Goal: Check status: Check status

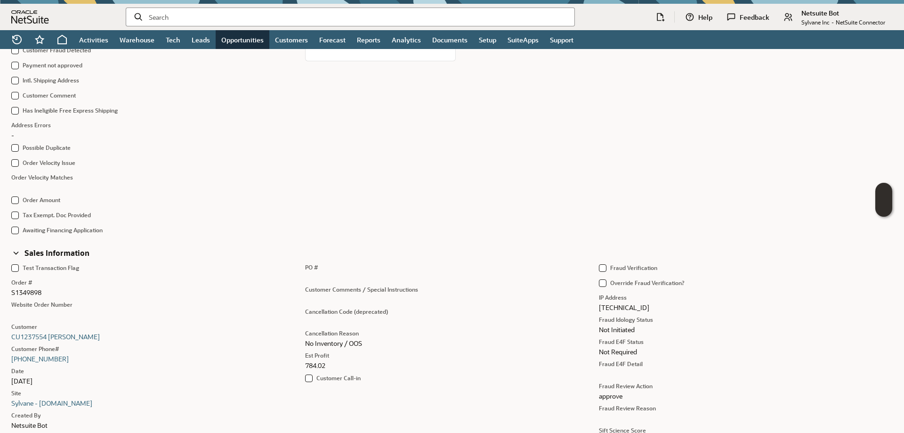
scroll to position [235, 0]
click at [165, 20] on input "text" at bounding box center [358, 16] width 418 height 9
paste input "5542549"
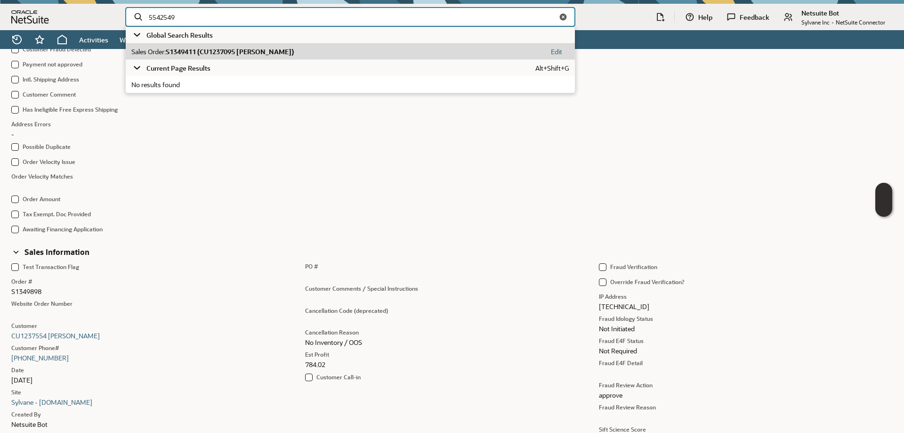
type input "5542549"
click at [203, 50] on span "S1349411 (CU1237095 [PERSON_NAME])" at bounding box center [230, 51] width 128 height 9
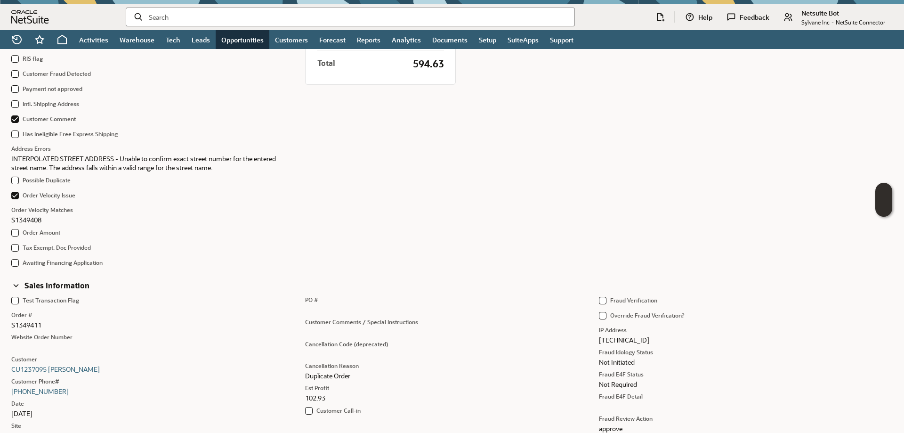
scroll to position [180, 0]
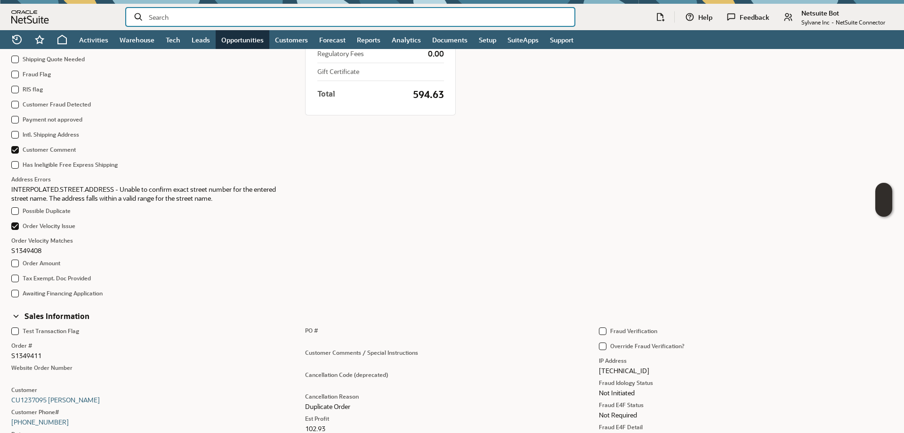
click at [198, 18] on input "text" at bounding box center [358, 16] width 418 height 9
paste input "5531279"
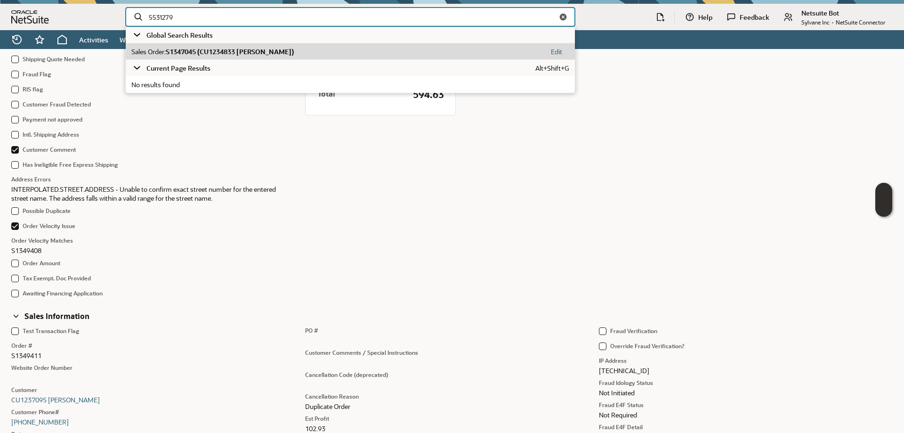
type input "5531279"
click at [232, 53] on span "S1347045 (CU1234833 David Mahan)" at bounding box center [230, 51] width 128 height 9
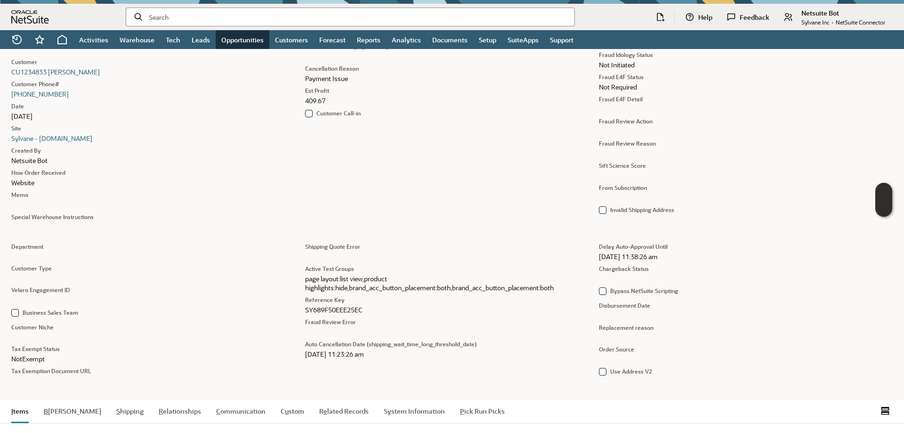
scroll to position [499, 0]
click at [177, 17] on input "text" at bounding box center [358, 16] width 418 height 9
paste input "5529661"
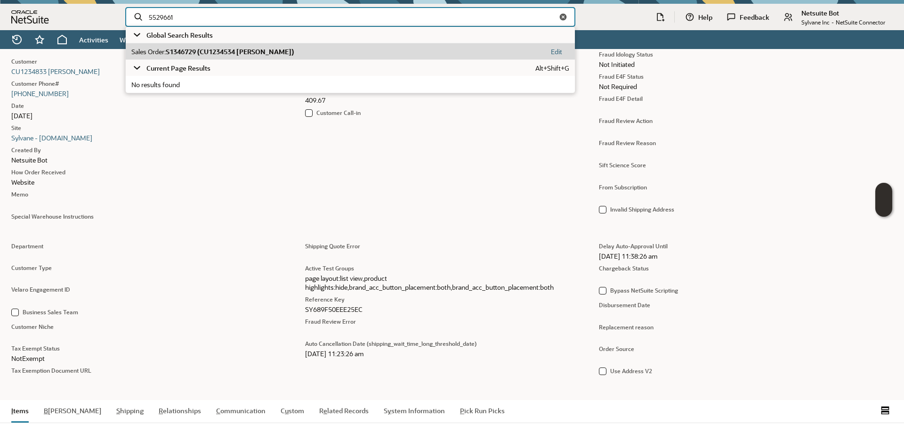
type input "5529661"
click at [235, 50] on span "S1346729 (CU1234534 RICHARD ZURICK)" at bounding box center [230, 51] width 128 height 9
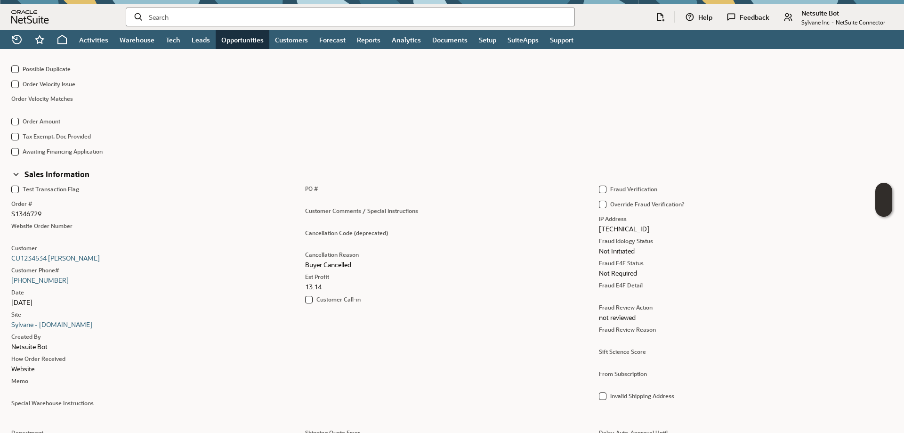
scroll to position [313, 0]
click at [198, 19] on input "text" at bounding box center [358, 16] width 418 height 9
paste input "5527275"
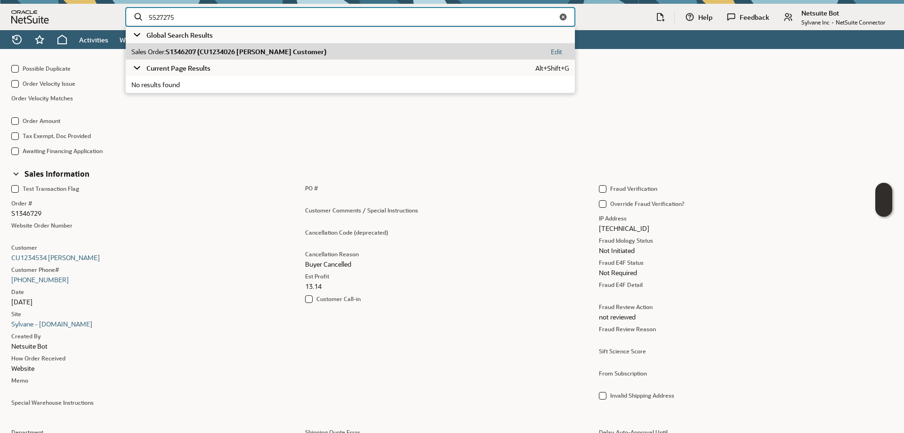
type input "5527275"
click at [225, 55] on span "S1346207 (CU1234026 R Johnson Customer)" at bounding box center [246, 51] width 161 height 9
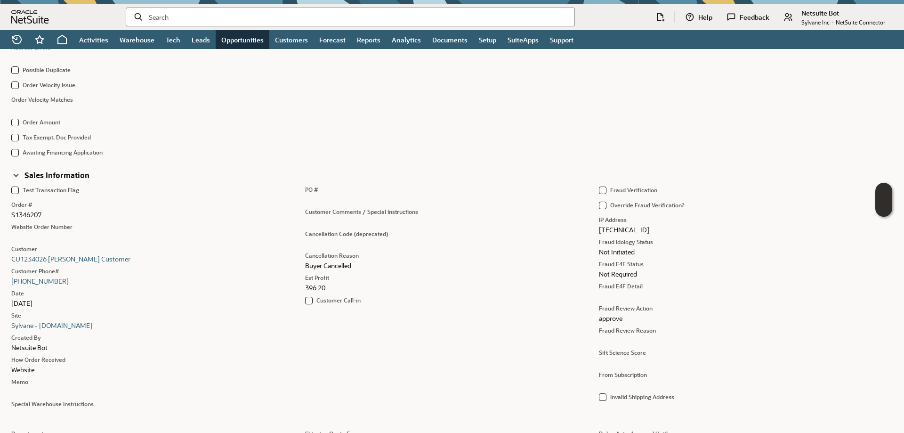
scroll to position [312, 0]
click at [189, 16] on input "text" at bounding box center [358, 16] width 418 height 9
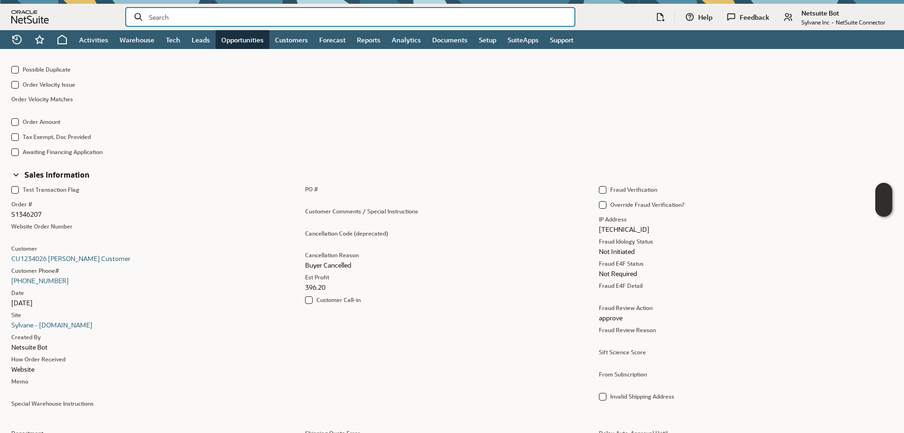
paste input "5521882"
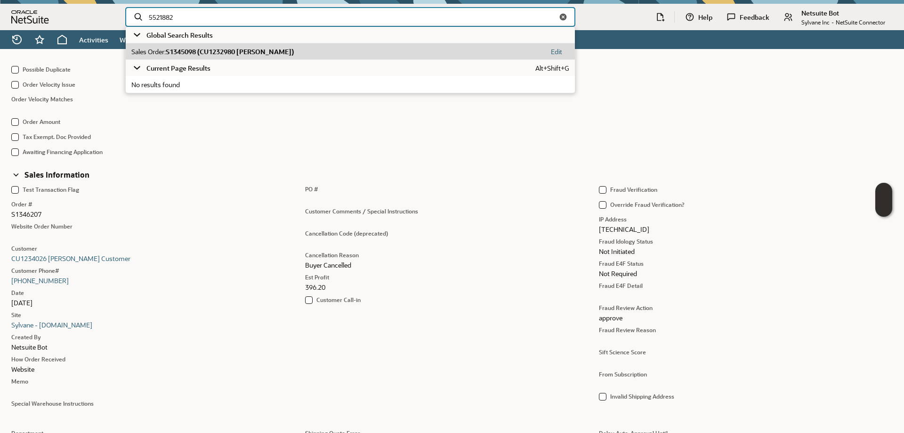
type input "5521882"
click at [244, 52] on span "S1345098 (CU1232980 barry ballard)" at bounding box center [230, 51] width 128 height 9
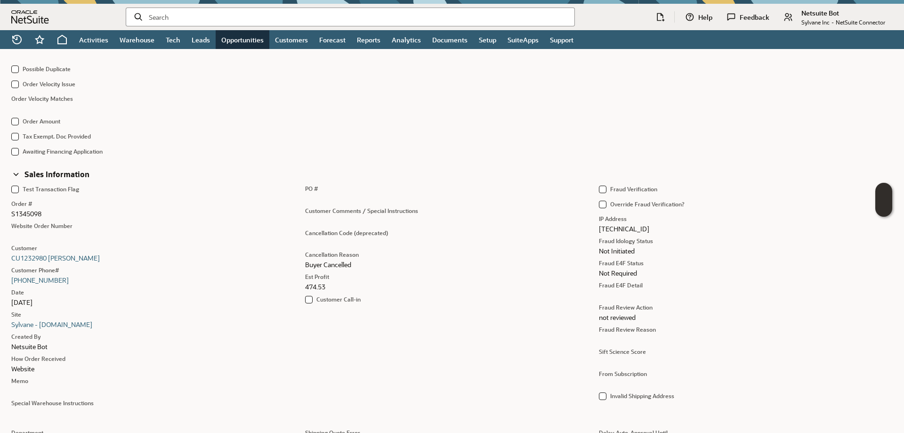
scroll to position [313, 0]
click at [221, 16] on input "text" at bounding box center [358, 16] width 418 height 9
paste input "5513119"
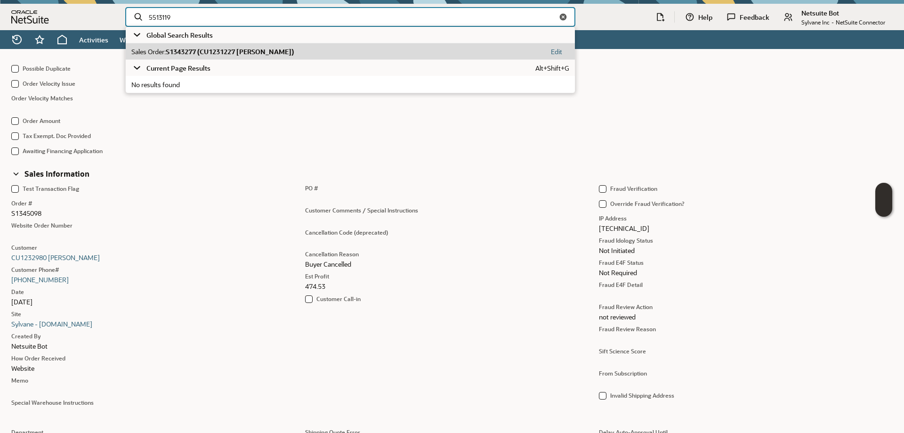
type input "5513119"
click at [232, 53] on span "S1343277 (CU1231227 Seo Yun Yang)" at bounding box center [230, 51] width 128 height 9
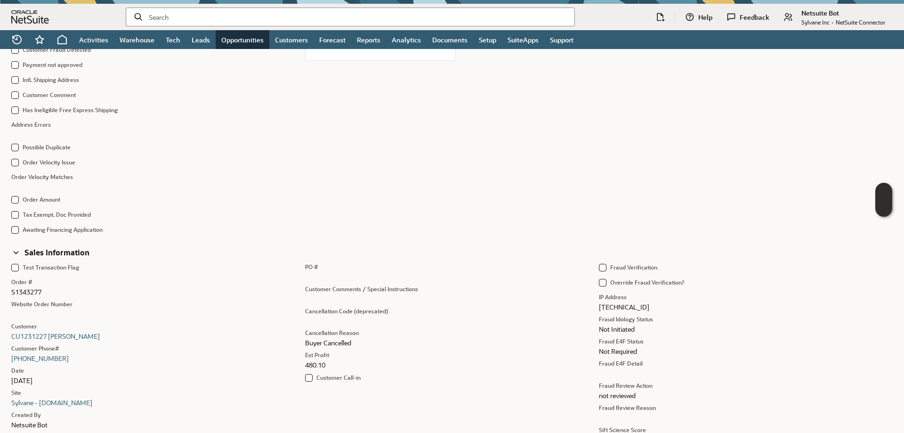
scroll to position [235, 0]
click at [269, 10] on div at bounding box center [350, 17] width 449 height 19
drag, startPoint x: 269, startPoint y: 11, endPoint x: 223, endPoint y: 18, distance: 46.2
click at [223, 18] on input "text" at bounding box center [358, 16] width 418 height 9
click at [164, 15] on input "text" at bounding box center [358, 16] width 418 height 9
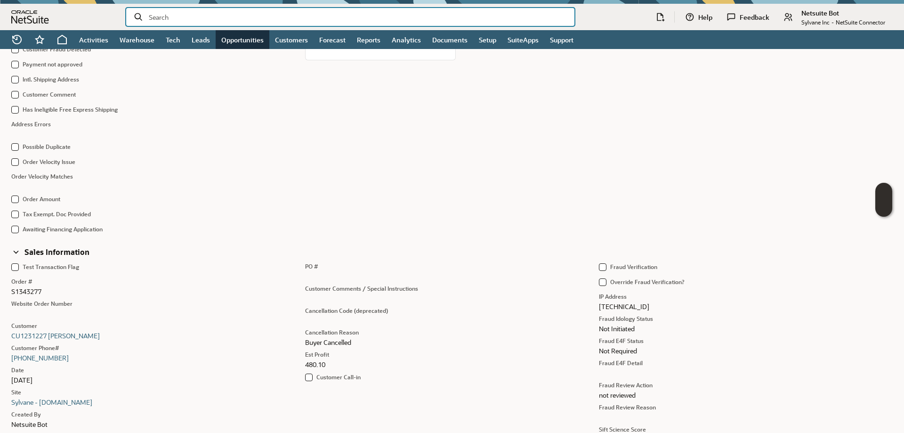
paste input "5547762"
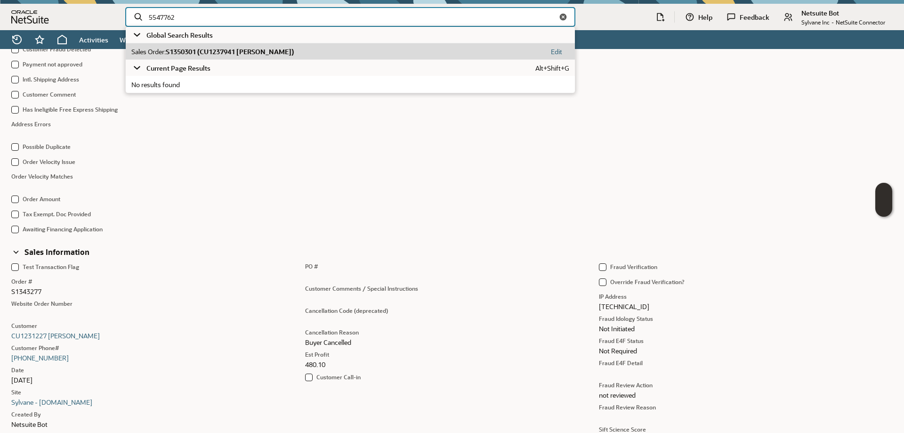
type input "5547762"
click at [227, 54] on span "S1350301 (CU1237941 Denise Gutschmit)" at bounding box center [230, 51] width 128 height 9
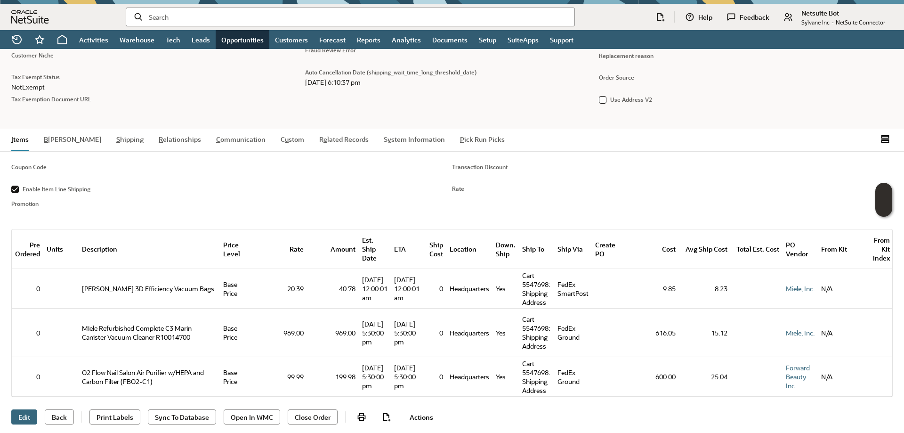
scroll to position [0, 297]
click at [210, 15] on input "text" at bounding box center [358, 16] width 418 height 9
paste input "5523314"
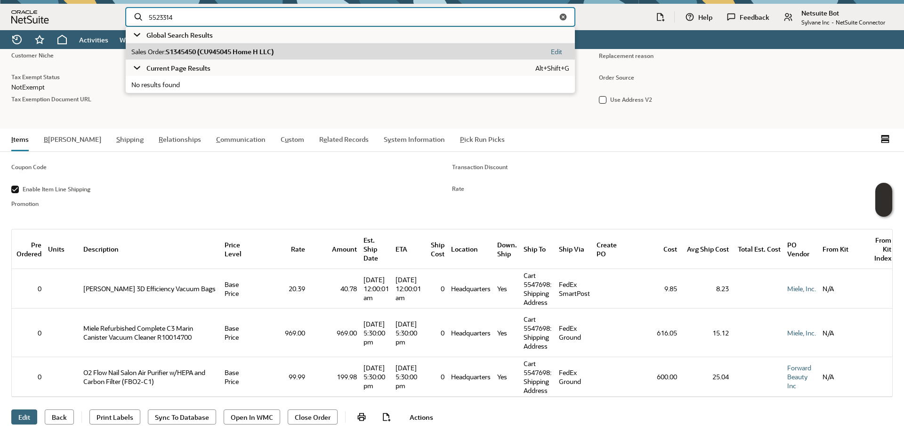
type input "5523314"
click at [236, 54] on span "S1345450 (CU945045 Home H LLC)" at bounding box center [220, 51] width 108 height 9
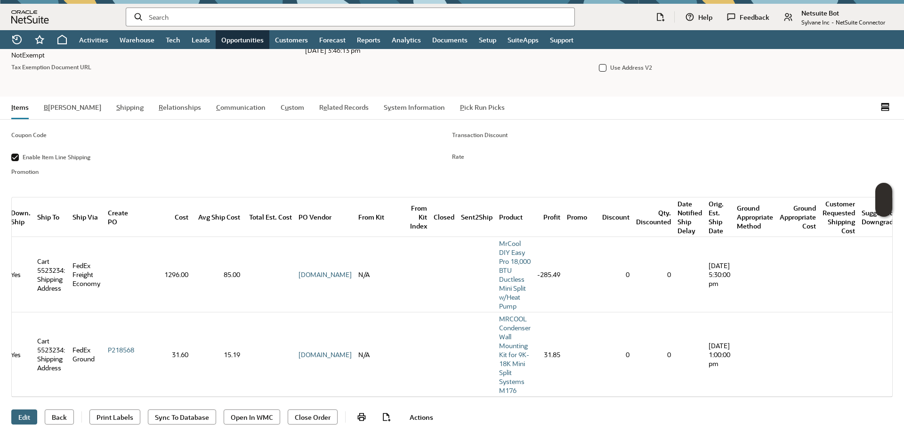
scroll to position [0, 769]
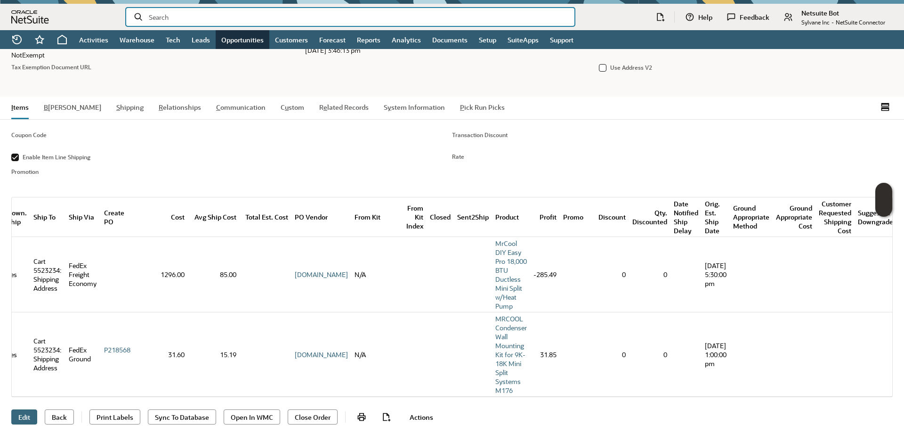
click at [183, 17] on input "text" at bounding box center [358, 16] width 418 height 9
paste input "5521917"
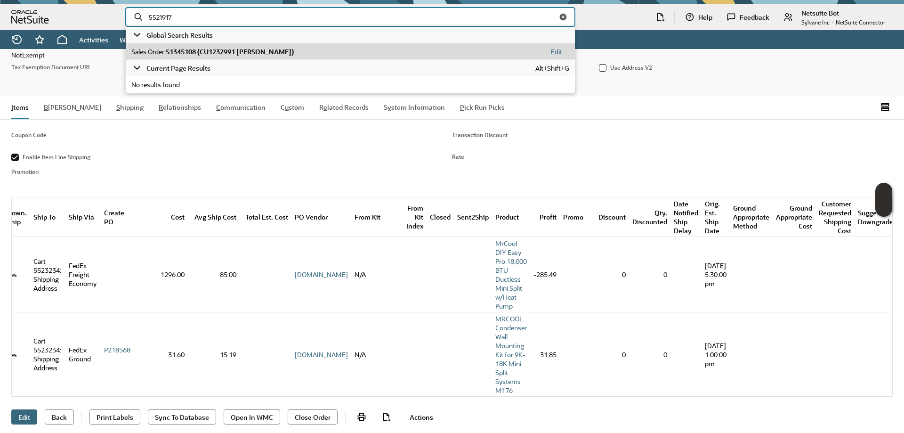
type input "5521917"
click at [222, 53] on span "S1345108 (CU1232991 james M Hansen)" at bounding box center [230, 51] width 128 height 9
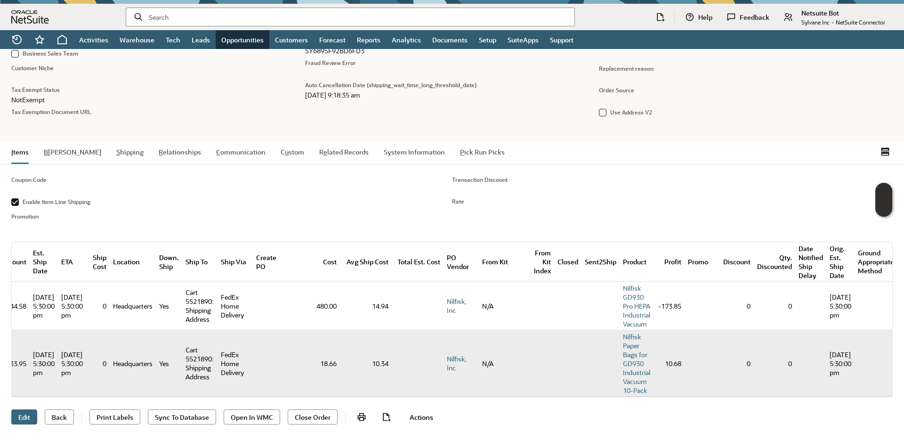
scroll to position [0, 626]
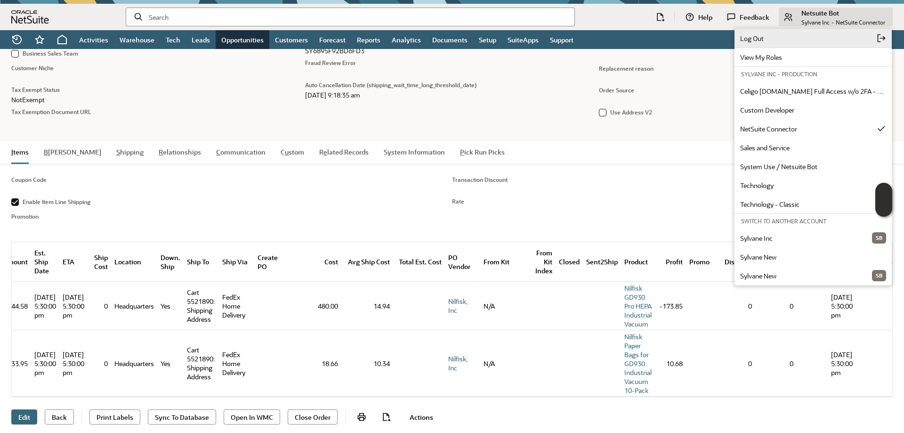
click at [787, 35] on span "Log Out" at bounding box center [808, 38] width 137 height 9
